Goal: Task Accomplishment & Management: Manage account settings

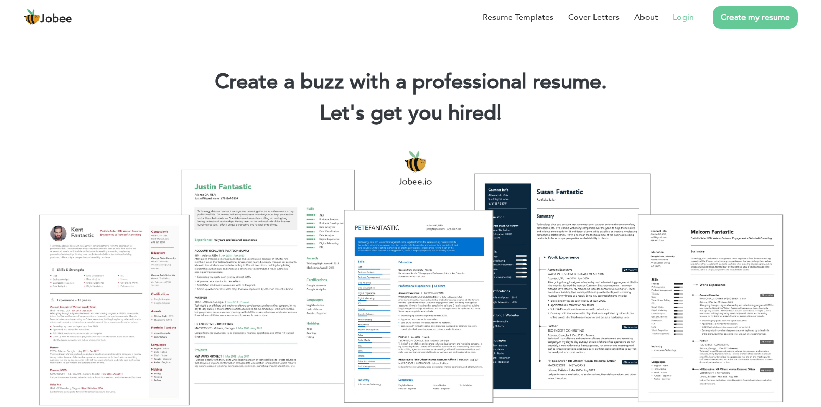
click at [680, 15] on link "Login" at bounding box center [682, 17] width 21 height 12
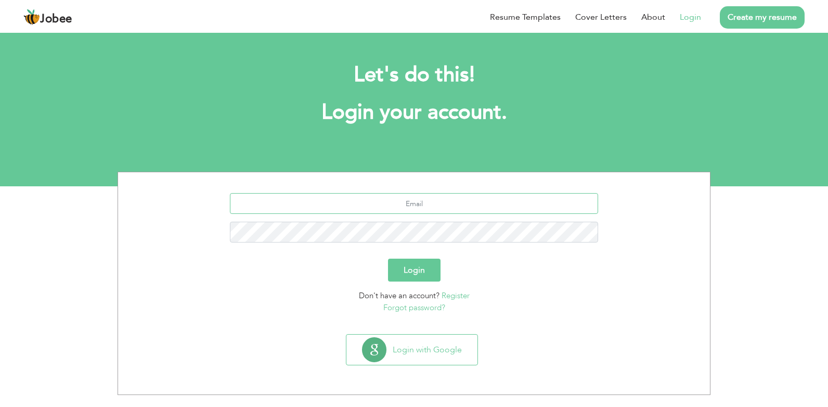
click at [418, 201] on input "text" at bounding box center [414, 203] width 369 height 21
type input "[EMAIL_ADDRESS][DOMAIN_NAME]"
click at [409, 268] on button "Login" at bounding box center [414, 270] width 53 height 23
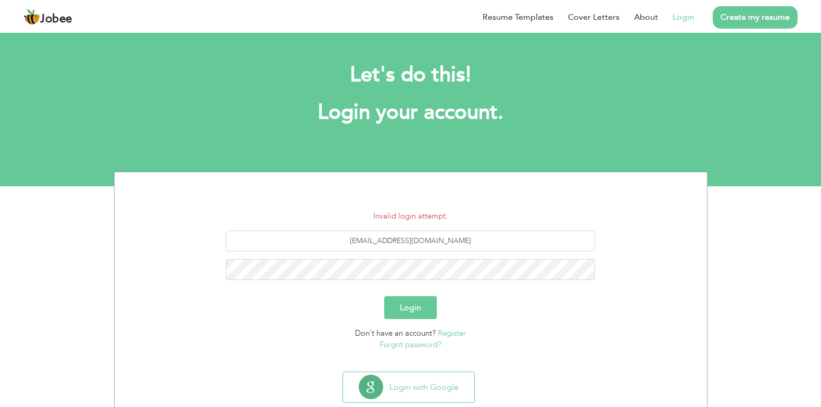
click at [409, 307] on button "Login" at bounding box center [410, 307] width 53 height 23
click at [419, 242] on input "drsiraj178@gmail.com" at bounding box center [410, 240] width 369 height 21
type input "drsiraj178@yahoo.com"
click at [403, 307] on button "Login" at bounding box center [410, 307] width 53 height 23
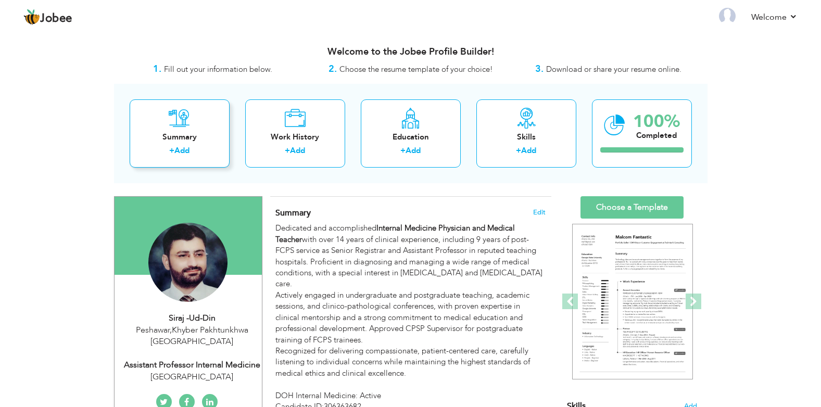
click at [164, 121] on div "Summary + Add" at bounding box center [180, 133] width 100 height 68
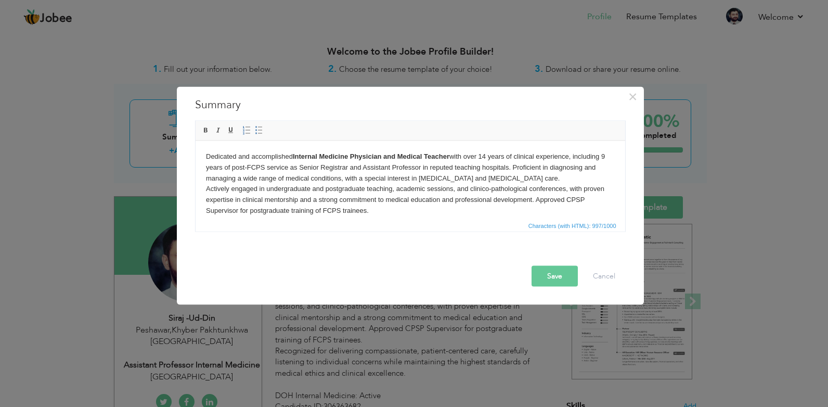
click at [382, 213] on body "Dedicated and accomplished Internal Medicine Physician and Medical Teacher with…" at bounding box center [410, 221] width 409 height 140
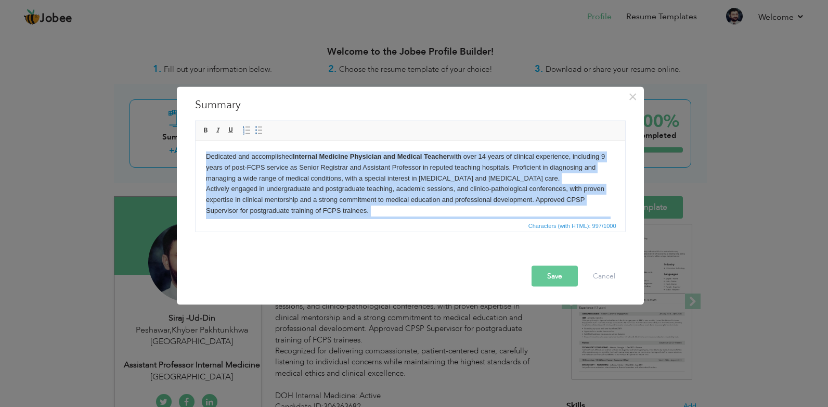
click at [434, 206] on body "Dedicated and accomplished Internal Medicine Physician and Medical Teacher with…" at bounding box center [410, 221] width 409 height 140
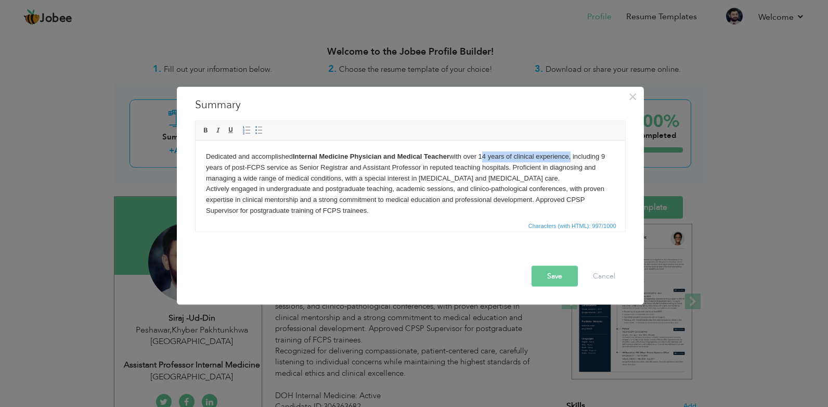
drag, startPoint x: 571, startPoint y: 156, endPoint x: 481, endPoint y: 156, distance: 89.5
click at [481, 156] on body "Dedicated and accomplished Internal Medicine Physician and Medical Teacher with…" at bounding box center [410, 221] width 409 height 140
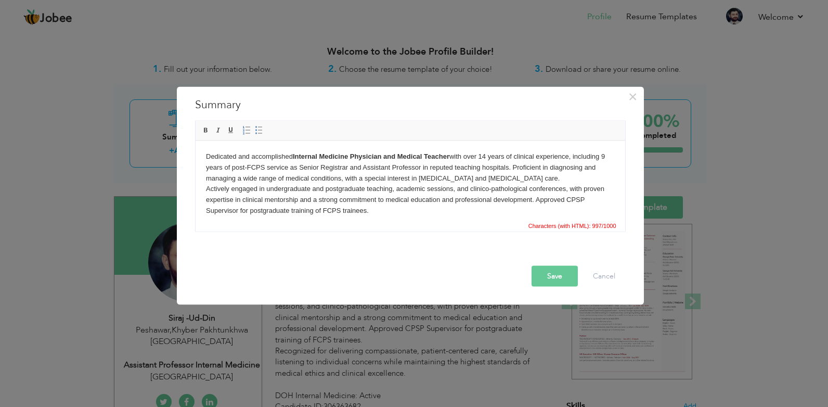
click at [504, 214] on body "Dedicated and accomplished Internal Medicine Physician and Medical Teacher with…" at bounding box center [410, 221] width 409 height 140
drag, startPoint x: 572, startPoint y: 157, endPoint x: 481, endPoint y: 155, distance: 90.6
click at [481, 155] on body "Dedicated and accomplished Internal Medicine Physician and Medical Teacher with…" at bounding box center [410, 221] width 409 height 140
click at [207, 131] on span at bounding box center [206, 130] width 8 height 8
click at [370, 200] on body "Dedicated and accomplished Internal Medicine Physician and Medical Teacher with…" at bounding box center [410, 221] width 409 height 140
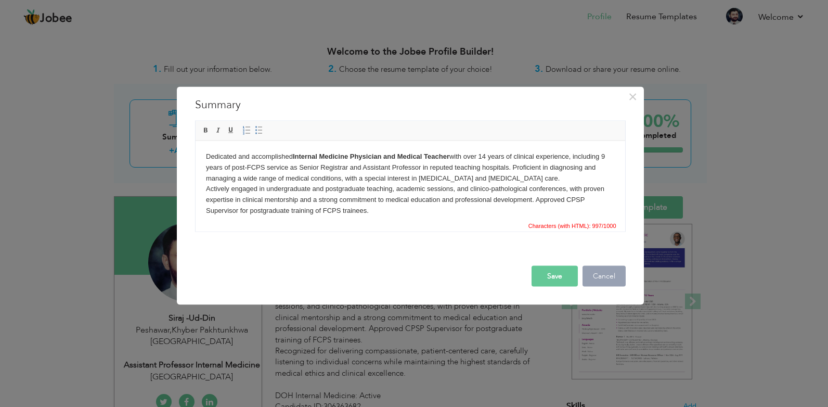
click at [614, 279] on button "Cancel" at bounding box center [604, 276] width 43 height 21
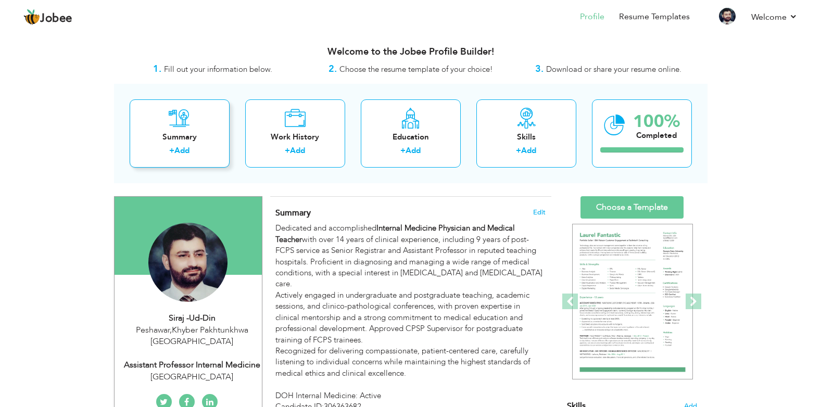
click at [154, 121] on div "Summary + Add" at bounding box center [180, 133] width 100 height 68
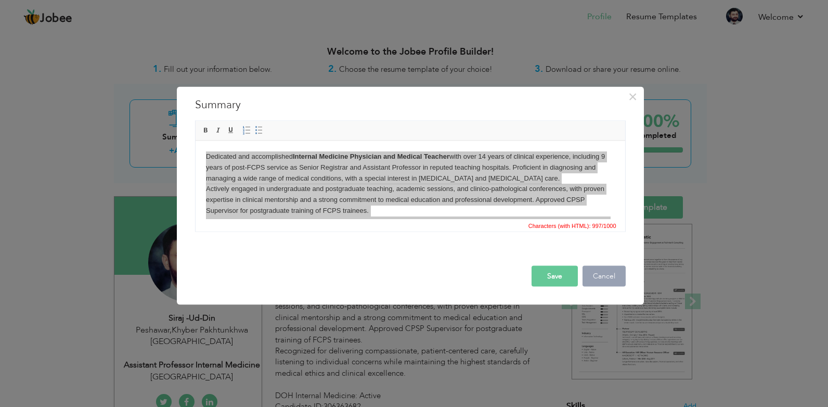
click at [603, 281] on button "Cancel" at bounding box center [604, 276] width 43 height 21
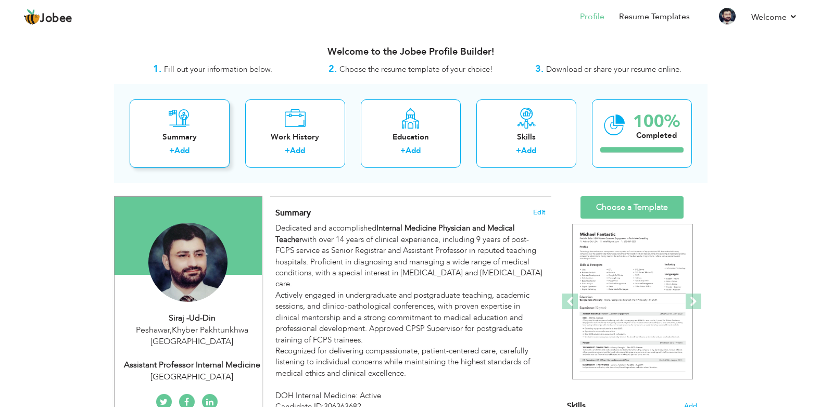
click at [204, 131] on div "Summary + Add" at bounding box center [180, 133] width 100 height 68
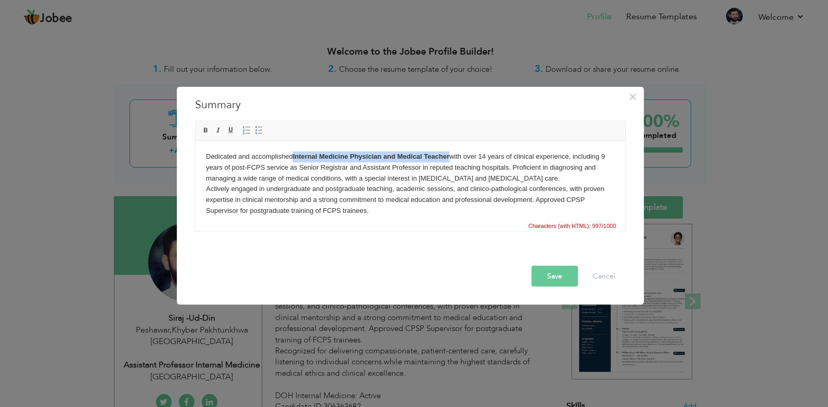
drag, startPoint x: 450, startPoint y: 156, endPoint x: 293, endPoint y: 158, distance: 156.6
click at [293, 158] on body "Dedicated and accomplished Internal Medicine Physician and Medical Teacher with…" at bounding box center [410, 221] width 409 height 140
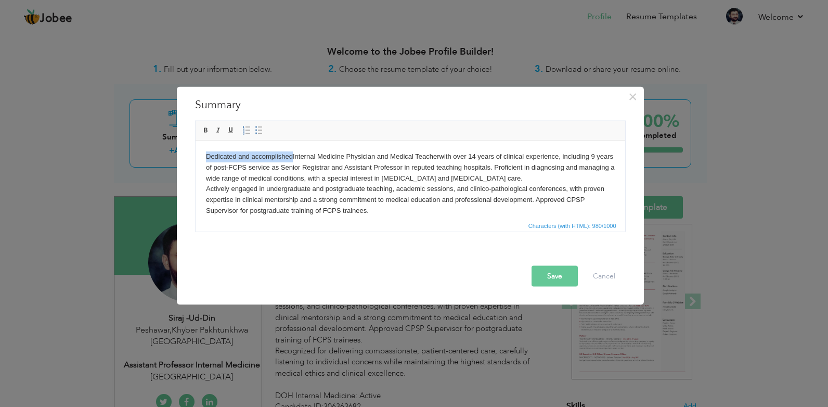
click at [408, 146] on html "Dedicated and accomplished Internal Medicine Physician and Medical Teacher with…" at bounding box center [410, 220] width 430 height 161
drag, startPoint x: 561, startPoint y: 156, endPoint x: 472, endPoint y: 151, distance: 89.1
click at [472, 151] on body "Dedicated and accomplished Internal Medicine Physician and Medical Teacher with…" at bounding box center [410, 221] width 409 height 140
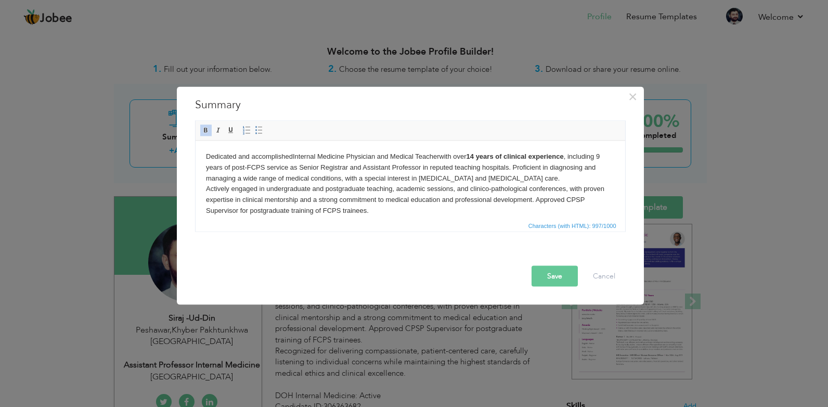
click at [356, 193] on body "Dedicated and accomplished Internal Medicine Physician and Medical Teacher with…" at bounding box center [410, 221] width 409 height 140
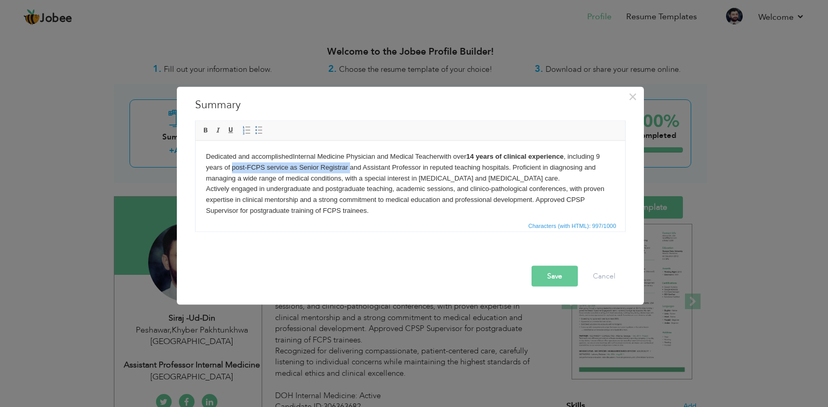
drag, startPoint x: 231, startPoint y: 168, endPoint x: 349, endPoint y: 165, distance: 117.6
click at [349, 165] on body "Dedicated and accomplished Internal Medicine Physician and Medical Teacher with…" at bounding box center [410, 221] width 409 height 140
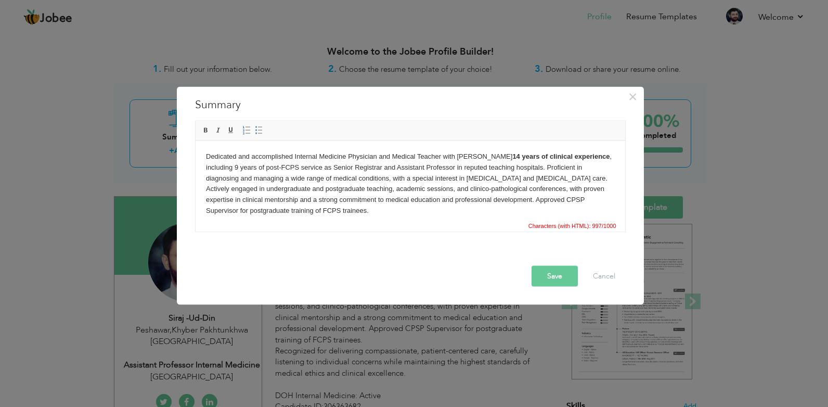
click at [234, 168] on body "Dedicated and accomplished Internal Medicine Physician and Medical Teacher with…" at bounding box center [410, 221] width 409 height 140
click at [558, 275] on button "Save" at bounding box center [555, 276] width 46 height 21
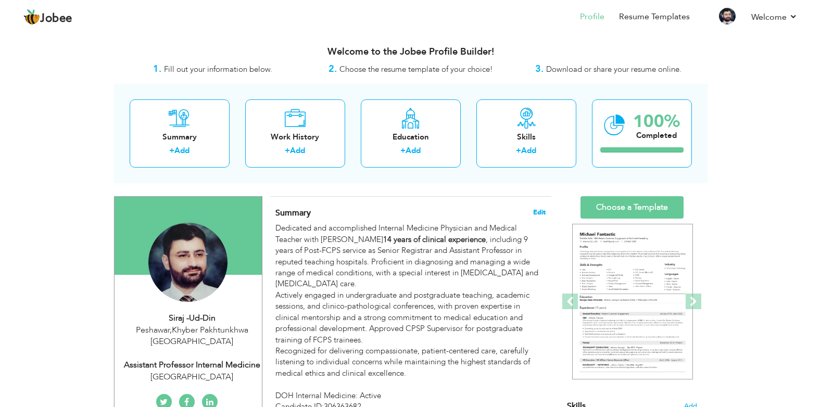
click at [537, 213] on span "Edit" at bounding box center [539, 212] width 12 height 7
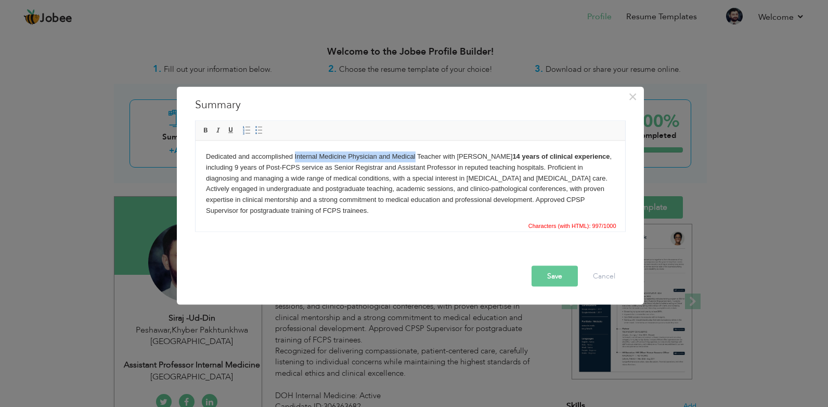
drag, startPoint x: 293, startPoint y: 156, endPoint x: 415, endPoint y: 158, distance: 121.2
click at [415, 158] on body "Dedicated and accomplished Internal Medicine Physician and Medical Teacher with…" at bounding box center [410, 221] width 409 height 140
click at [285, 213] on body "Dedicated and accomplished Internal Medicine Physician and Medical Teacher with…" at bounding box center [410, 221] width 409 height 140
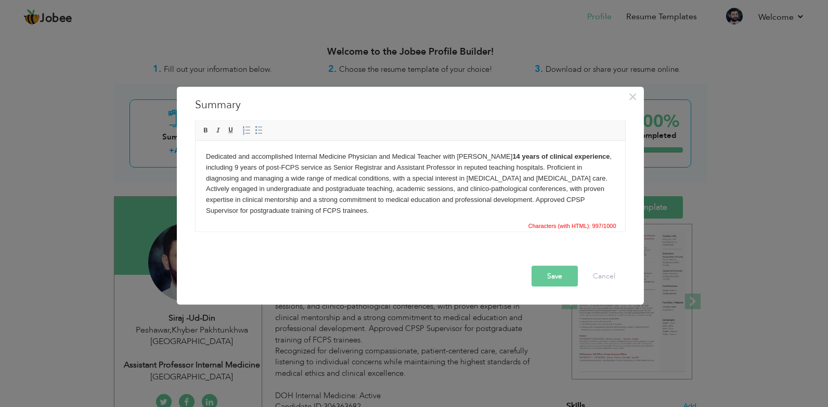
click at [504, 186] on body "Dedicated and accomplished Internal Medicine Physician and Medical Teacher with…" at bounding box center [410, 221] width 409 height 140
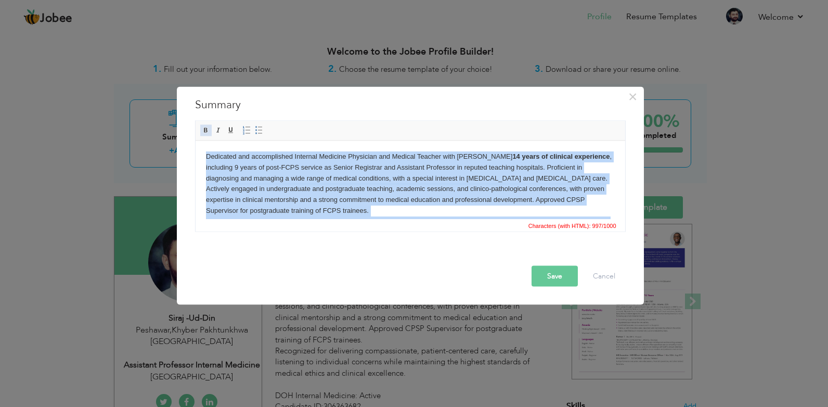
click at [206, 131] on span at bounding box center [206, 130] width 8 height 8
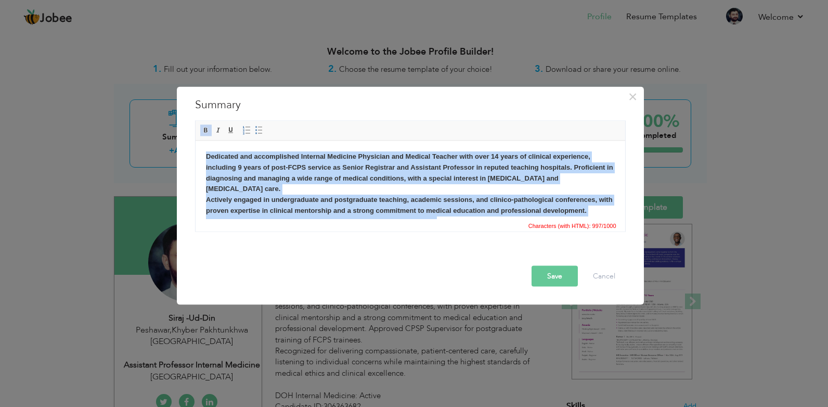
click at [345, 192] on body "Dedicated and accomplished Internal Medicine Physician and Medical Teacher with…" at bounding box center [410, 226] width 409 height 151
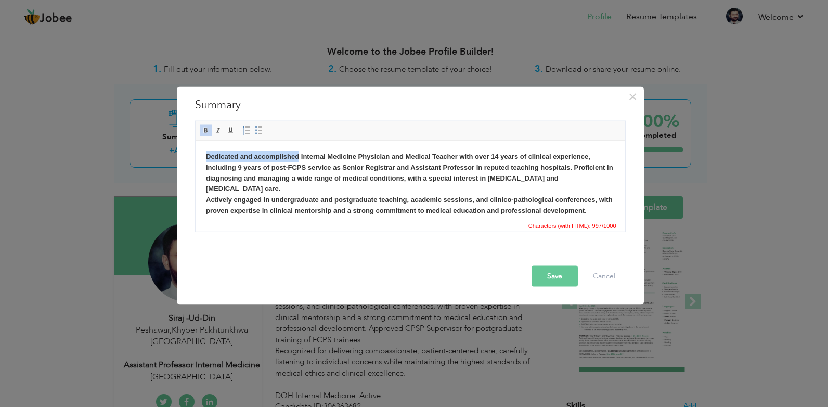
drag, startPoint x: 299, startPoint y: 158, endPoint x: 200, endPoint y: 153, distance: 98.4
click at [200, 153] on html "Dedicated and accomplished Internal Medicine Physician and Medical Teacher with…" at bounding box center [410, 226] width 430 height 172
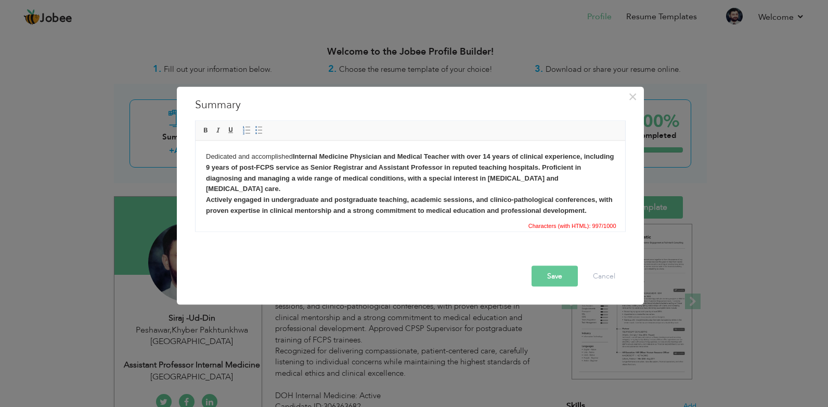
click at [324, 209] on strong "Internal Medicine Physician and Medical Teacher with over 14 years of clinical …" at bounding box center [410, 226] width 408 height 148
drag, startPoint x: 482, startPoint y: 157, endPoint x: 453, endPoint y: 155, distance: 29.7
click at [453, 155] on strong "Internal Medicine Physician and Medical Teacher with over 14 years of clinical …" at bounding box center [410, 226] width 408 height 148
click at [472, 188] on strong "Internal Medicine Physician and Medical Teacher with over 14 years of clinical …" at bounding box center [410, 226] width 408 height 148
drag, startPoint x: 482, startPoint y: 156, endPoint x: 454, endPoint y: 155, distance: 28.6
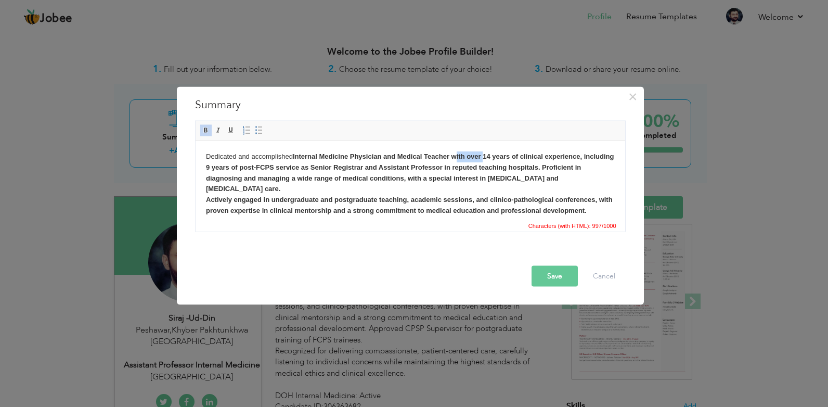
click at [454, 155] on strong "Internal Medicine Physician and Medical Teacher with over 14 years of clinical …" at bounding box center [410, 226] width 408 height 148
click at [205, 133] on span at bounding box center [206, 130] width 8 height 8
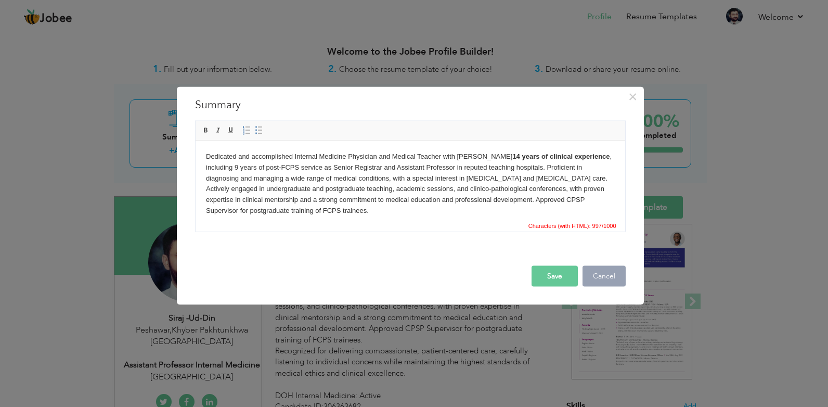
click at [604, 276] on button "Cancel" at bounding box center [604, 276] width 43 height 21
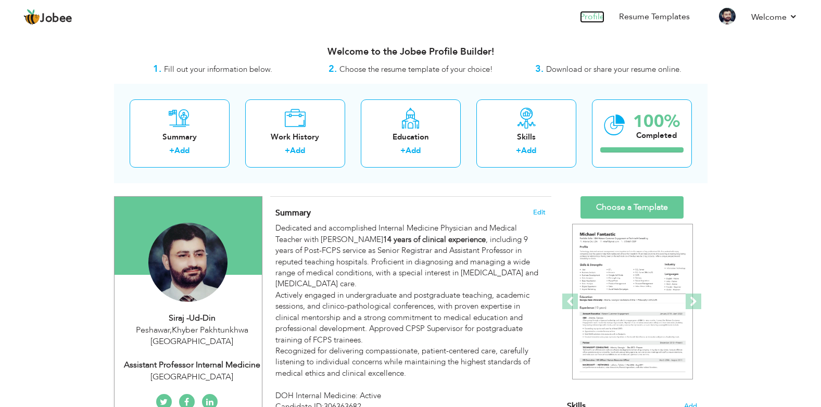
click at [589, 15] on link "Profile" at bounding box center [592, 17] width 24 height 12
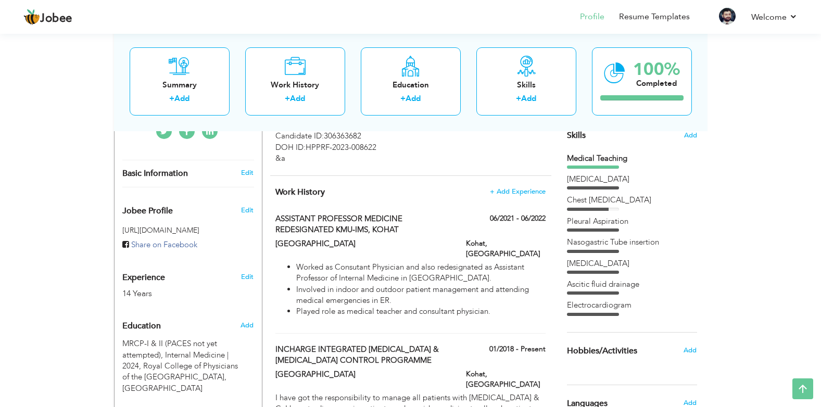
scroll to position [291, 0]
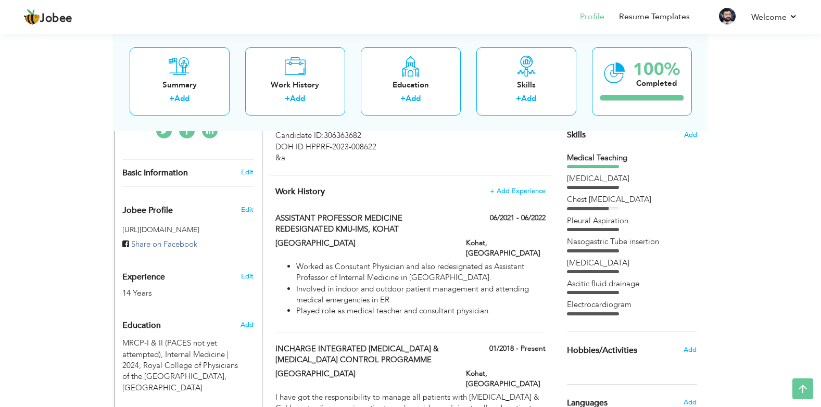
scroll to position [271, 0]
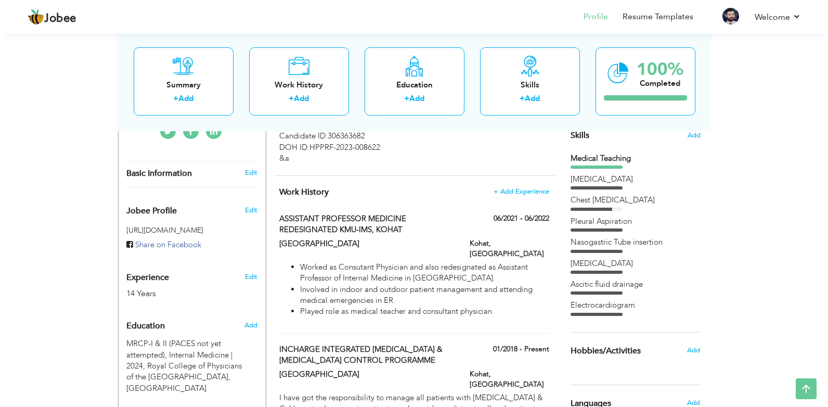
scroll to position [250, 0]
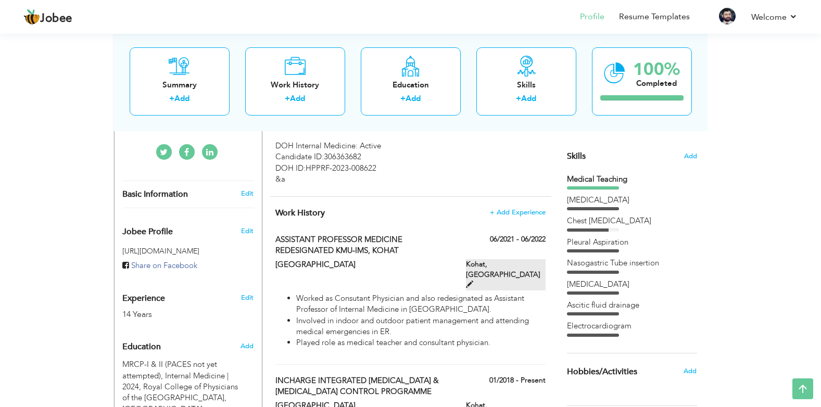
click at [473, 280] on span at bounding box center [469, 283] width 7 height 7
type input "ASSISTANT PROFESSOR MEDICINE REDESIGNATED KMU-IMS, KOHAT"
type input "[GEOGRAPHIC_DATA]"
type input "06/2021"
type input "06/2022"
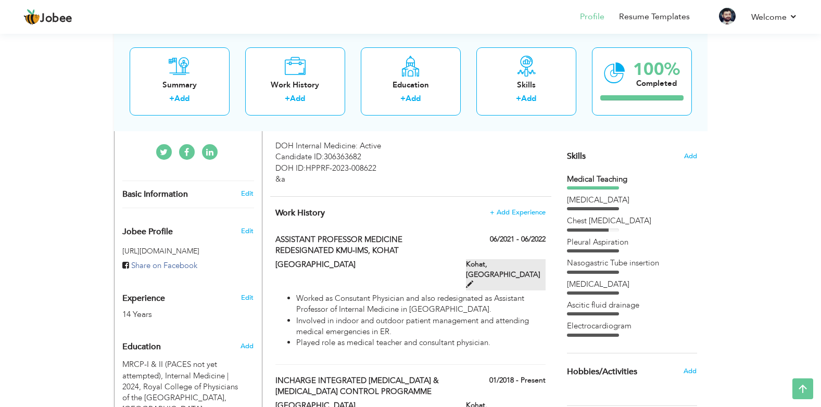
type input "[GEOGRAPHIC_DATA]"
type input "Kohat"
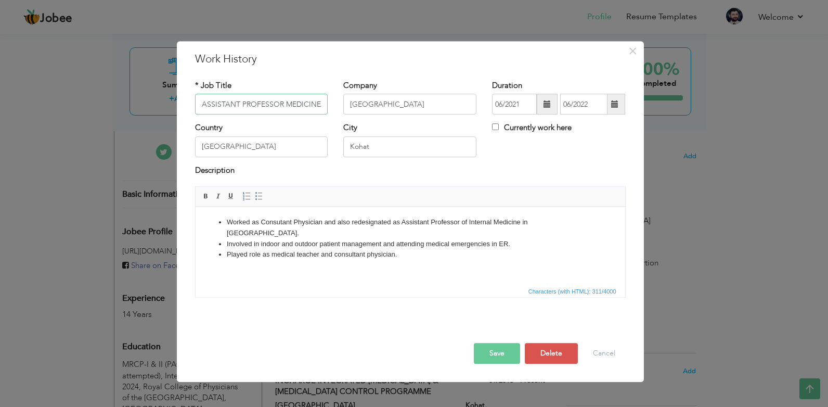
scroll to position [0, 115]
click at [434, 101] on input "[GEOGRAPHIC_DATA]" at bounding box center [409, 104] width 133 height 21
